Goal: Task Accomplishment & Management: Manage account settings

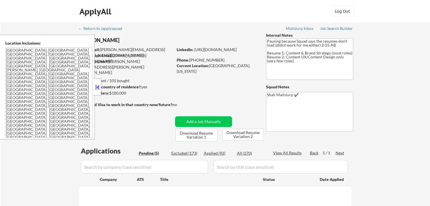
select select ""pending""
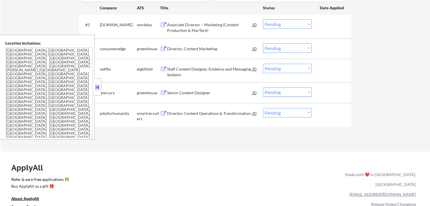
scroll to position [198, 0]
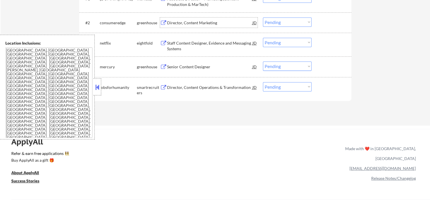
click at [202, 25] on div "Director, Content Marketing" at bounding box center [209, 23] width 85 height 6
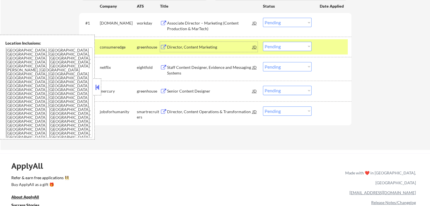
scroll to position [141, 0]
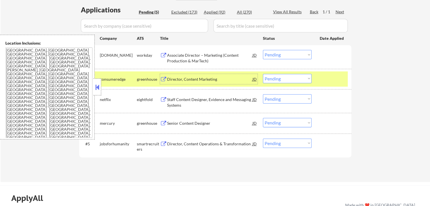
click at [221, 59] on div "Associate Director – Marketing (Content Production & MarTech)" at bounding box center [209, 58] width 85 height 11
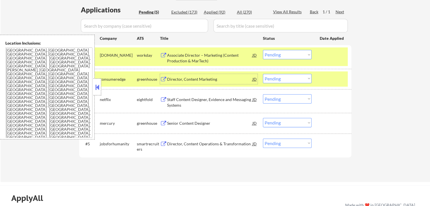
click at [211, 79] on div "Director, Content Marketing" at bounding box center [209, 80] width 85 height 6
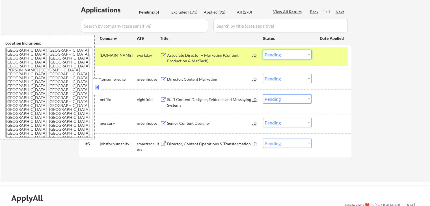
drag, startPoint x: 276, startPoint y: 50, endPoint x: 280, endPoint y: 59, distance: 9.6
click at [276, 51] on select "Choose an option... Pending Applied Excluded (Questions) Excluded (Expired) Exc…" at bounding box center [287, 54] width 49 height 9
click at [263, 50] on select "Choose an option... Pending Applied Excluded (Questions) Excluded (Expired) Exc…" at bounding box center [287, 54] width 49 height 9
click at [226, 90] on div "#3 netflix eightfold Staff Content Designer, Evidence and Messaging Systems JD …" at bounding box center [215, 101] width 272 height 24
click at [224, 99] on div "Staff Content Designer, Evidence and Messaging Systems" at bounding box center [209, 102] width 85 height 11
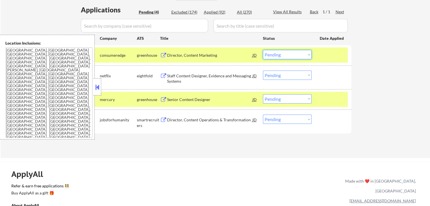
click at [278, 56] on select "Choose an option... Pending Applied Excluded (Questions) Excluded (Expired) Exc…" at bounding box center [287, 54] width 49 height 9
click at [263, 50] on select "Choose an option... Pending Applied Excluded (Questions) Excluded (Expired) Exc…" at bounding box center [287, 54] width 49 height 9
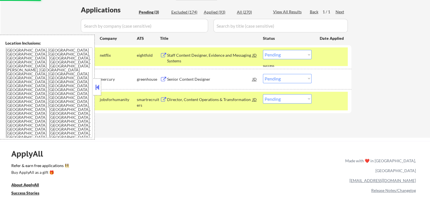
click at [212, 78] on div "Senior Content Designer" at bounding box center [209, 80] width 85 height 6
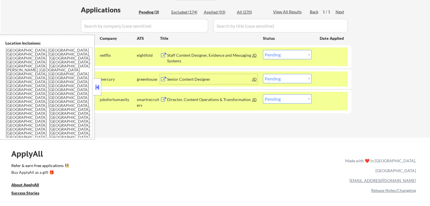
click at [280, 54] on select "Choose an option... Pending Applied Excluded (Questions) Excluded (Expired) Exc…" at bounding box center [287, 54] width 49 height 9
click at [263, 50] on select "Choose an option... Pending Applied Excluded (Questions) Excluded (Expired) Exc…" at bounding box center [287, 54] width 49 height 9
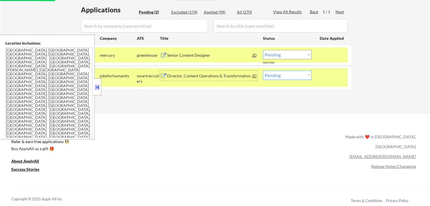
click at [210, 76] on div "Director, Content Operations & Transformation" at bounding box center [209, 76] width 85 height 6
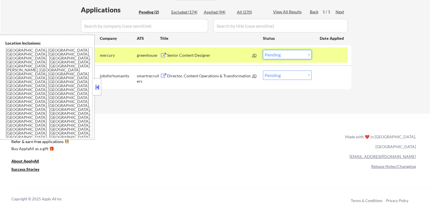
click at [285, 57] on select "Choose an option... Pending Applied Excluded (Questions) Excluded (Expired) Exc…" at bounding box center [287, 54] width 49 height 9
click at [263, 50] on select "Choose an option... Pending Applied Excluded (Questions) Excluded (Expired) Exc…" at bounding box center [287, 54] width 49 height 9
click at [275, 92] on div "Applications Pending (2) Excluded (174) Applied (94) All (270) View All Results…" at bounding box center [215, 54] width 272 height 98
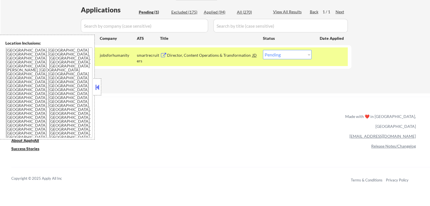
click at [290, 55] on select "Choose an option... Pending Applied Excluded (Questions) Excluded (Expired) Exc…" at bounding box center [287, 54] width 49 height 9
select select ""excluded__salary_""
click at [263, 50] on select "Choose an option... Pending Applied Excluded (Questions) Excluded (Expired) Exc…" at bounding box center [287, 54] width 49 height 9
